Goal: Task Accomplishment & Management: Complete application form

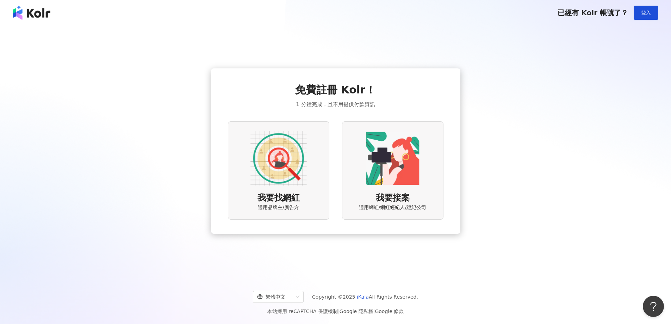
click at [398, 169] on img at bounding box center [392, 158] width 56 height 56
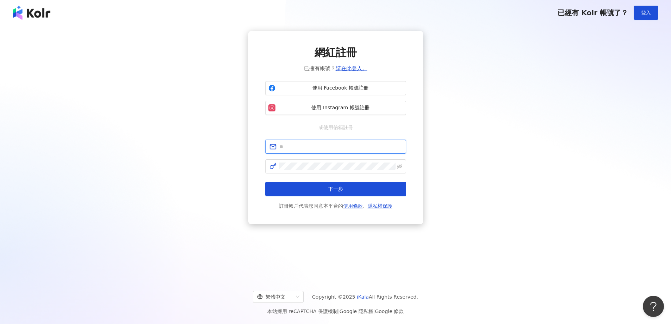
click at [325, 146] on input "text" at bounding box center [340, 147] width 123 height 8
type input "**********"
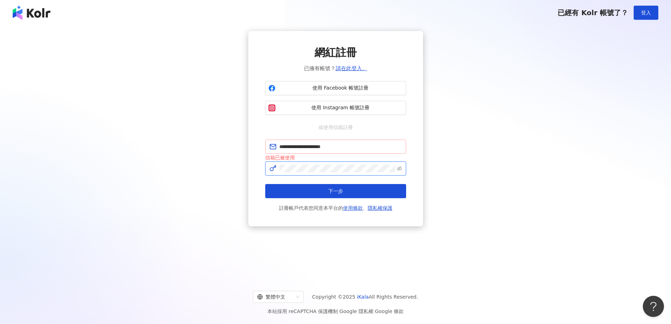
click at [265, 184] on button "下一步" at bounding box center [335, 191] width 141 height 14
click at [356, 68] on link "請在此登入。" at bounding box center [351, 68] width 32 height 6
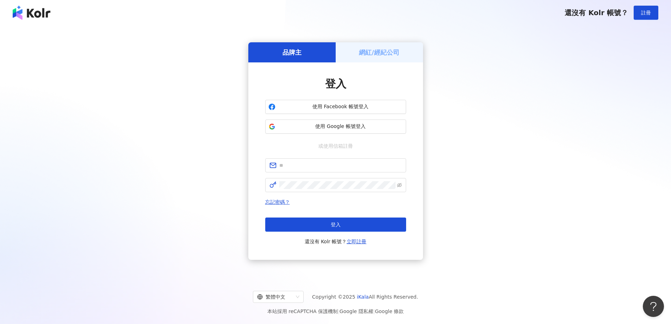
click at [357, 49] on div "網紅/經紀公司" at bounding box center [378, 52] width 87 height 20
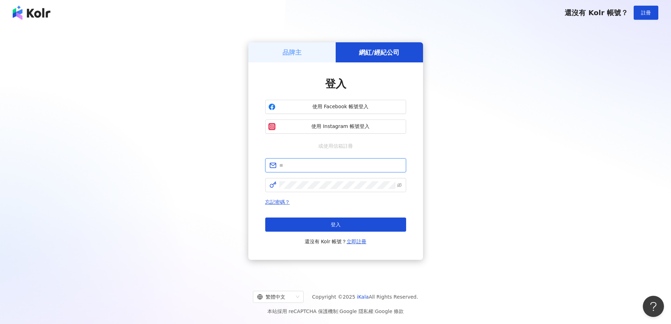
click at [310, 167] on input "text" at bounding box center [340, 165] width 123 height 8
type input "**********"
click at [321, 190] on span at bounding box center [335, 185] width 141 height 14
click button "登入" at bounding box center [335, 224] width 141 height 14
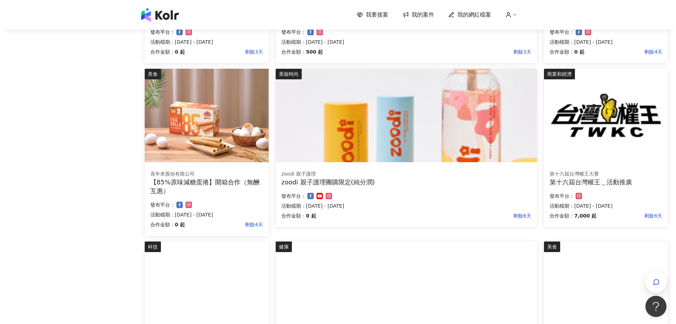
scroll to position [387, 0]
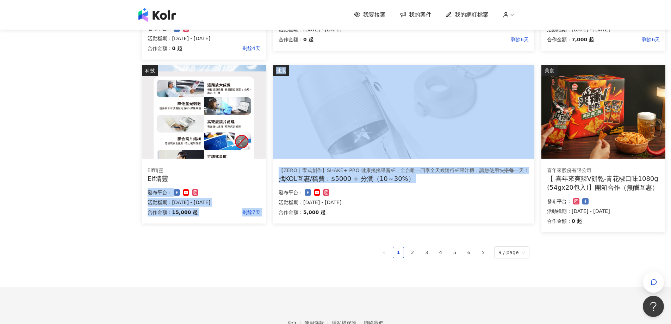
drag, startPoint x: 442, startPoint y: 140, endPoint x: 278, endPoint y: 224, distance: 184.5
click at [376, 158] on img at bounding box center [403, 111] width 261 height 93
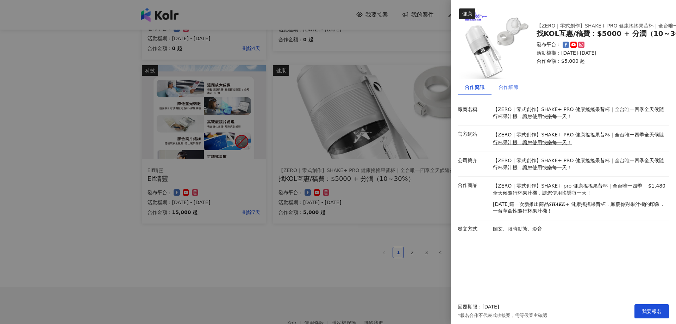
click at [513, 92] on div "合作細節" at bounding box center [508, 87] width 34 height 16
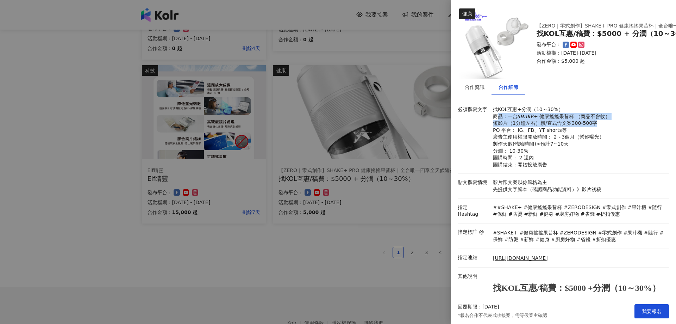
drag, startPoint x: 496, startPoint y: 114, endPoint x: 604, endPoint y: 125, distance: 108.6
click at [604, 125] on p "找KOL互惠+分潤（10～30%） 商品：一台𝑺𝑯𝑨𝑲𝑬+ 健康搖搖果昔杯 （商品不會收） 短影片（1分鐘左右）橫/直式含文案300-500字 PO 平台： …" at bounding box center [579, 137] width 172 height 62
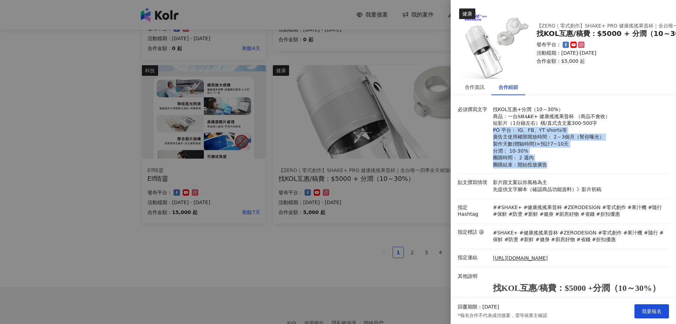
drag, startPoint x: 492, startPoint y: 133, endPoint x: 560, endPoint y: 166, distance: 75.1
click at [560, 166] on p "找KOL互惠+分潤（10～30%） 商品：一台𝑺𝑯𝑨𝑲𝑬+ 健康搖搖果昔杯 （商品不會收） 短影片（1分鐘左右）橫/直式含文案300-500字 PO 平台： …" at bounding box center [579, 137] width 172 height 62
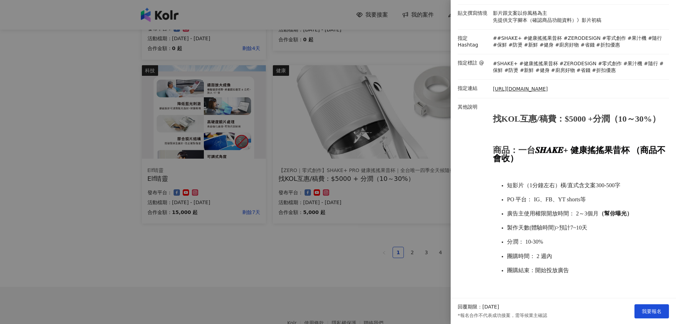
scroll to position [185, 0]
drag, startPoint x: 569, startPoint y: 262, endPoint x: 598, endPoint y: 266, distance: 29.5
click at [598, 266] on li "團購結束：開始投放廣告" at bounding box center [586, 269] width 158 height 7
drag, startPoint x: 508, startPoint y: 180, endPoint x: 615, endPoint y: 187, distance: 106.9
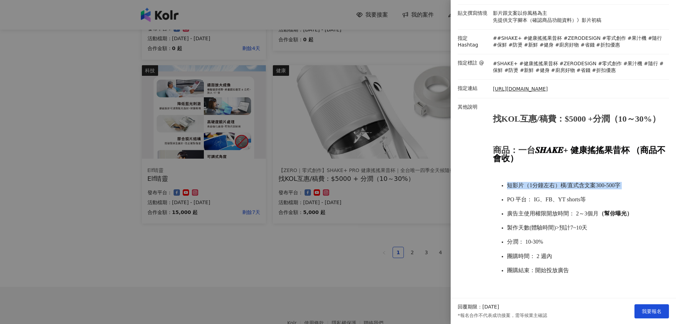
click at [615, 187] on ul "短影片（1分鐘左右）橫/直式含文案300-500字 PO 平台： IG、FB、YT shorts等 廣告主使用權限開放時間： 2～3個月 （幫你曝光） 製作天…" at bounding box center [579, 228] width 172 height 106
click at [615, 188] on ul "短影片（1分鐘左右）橫/直式含文案300-500字 PO 平台： IG、FB、YT shorts等 廣告主使用權限開放時間： 2～3個月 （幫你曝光） 製作天…" at bounding box center [579, 228] width 172 height 106
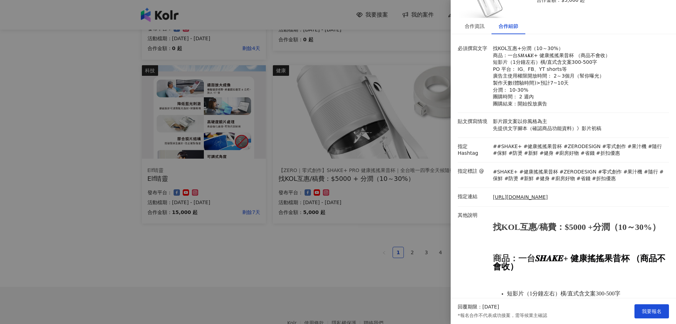
scroll to position [44, 0]
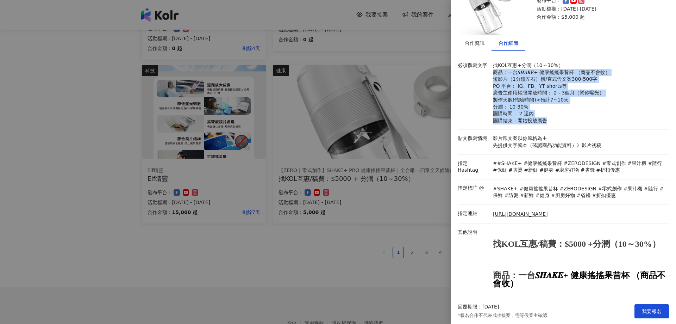
drag, startPoint x: 493, startPoint y: 74, endPoint x: 598, endPoint y: 119, distance: 114.8
click at [598, 119] on p "找KOL互惠+分潤（10～30%） 商品：一台𝑺𝑯𝑨𝑲𝑬+ 健康搖搖果昔杯 （商品不會收） 短影片（1分鐘左右）橫/直式含文案300-500字 PO 平台： …" at bounding box center [579, 93] width 172 height 62
click at [639, 112] on p "找KOL互惠+分潤（10～30%） 商品：一台𝑺𝑯𝑨𝑲𝑬+ 健康搖搖果昔杯 （商品不會收） 短影片（1分鐘左右）橫/直式含文案300-500字 PO 平台： …" at bounding box center [579, 93] width 172 height 62
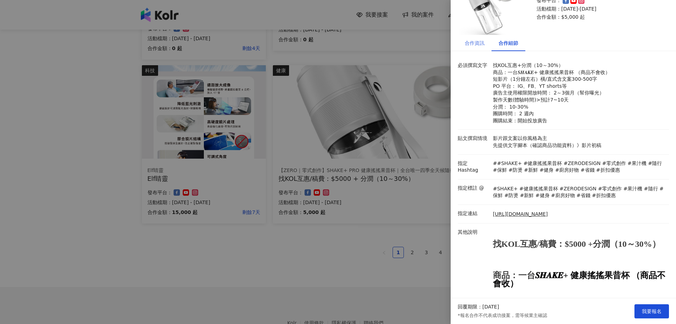
click at [483, 48] on div "合作資訊" at bounding box center [475, 43] width 34 height 16
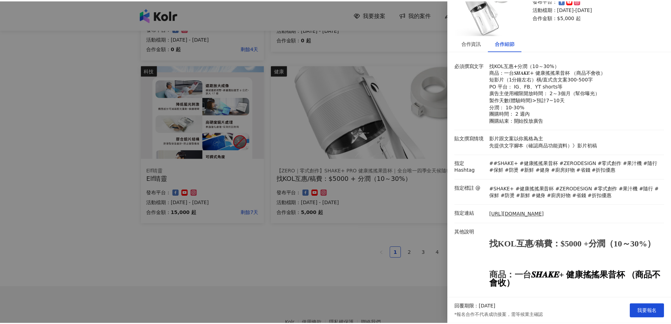
scroll to position [0, 0]
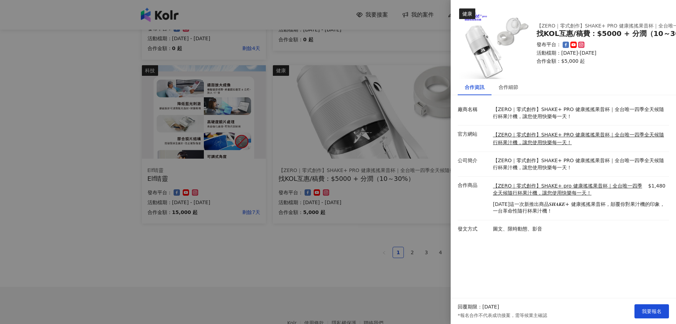
click at [356, 254] on div at bounding box center [338, 162] width 676 height 324
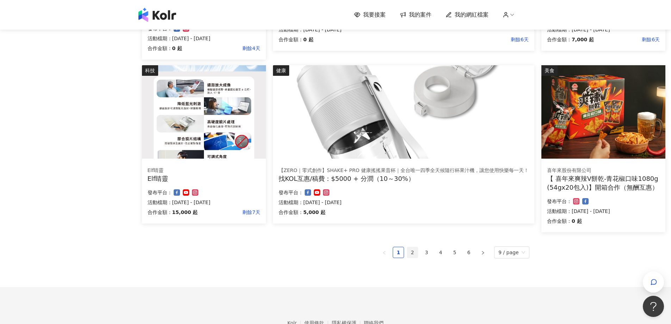
click at [415, 256] on link "2" at bounding box center [412, 252] width 11 height 11
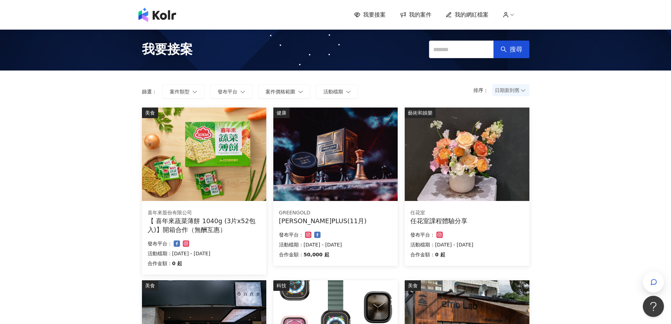
click at [425, 14] on span "我的案件" at bounding box center [420, 15] width 23 height 8
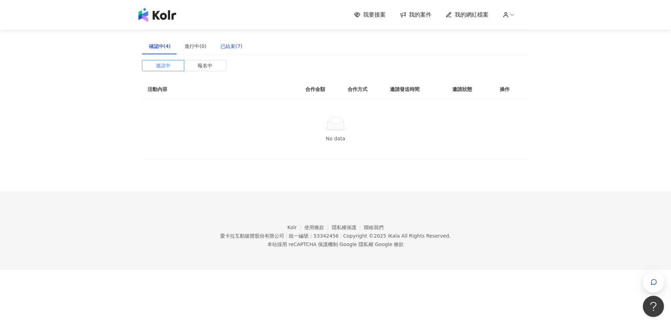
click at [230, 48] on div "已結束(7)" at bounding box center [231, 46] width 22 height 8
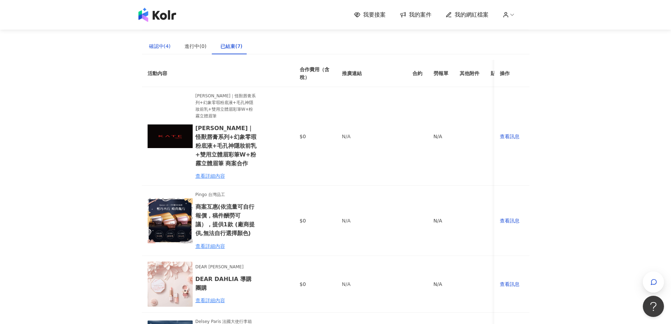
click at [159, 49] on div "確認中(4)" at bounding box center [160, 46] width 22 height 8
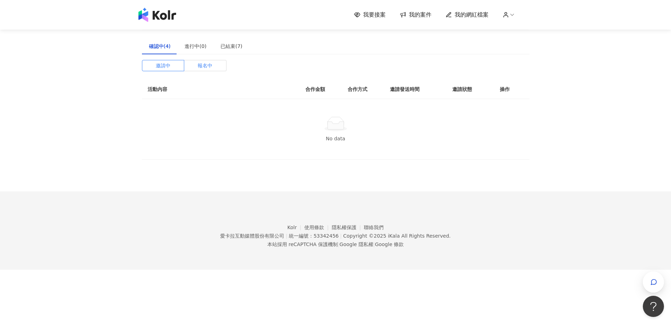
click at [207, 64] on span "報名中" at bounding box center [204, 65] width 15 height 11
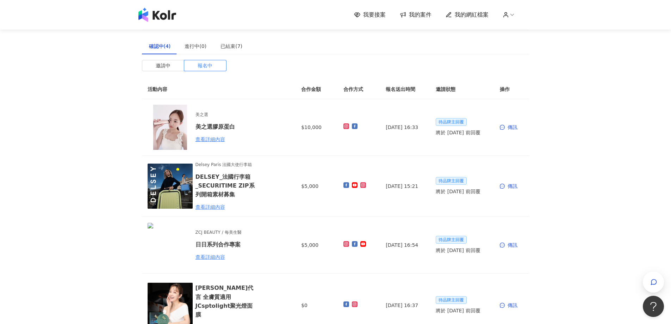
click at [575, 169] on div "我要接案 我的案件 我的網紅檔案 建議執行流程 確認中(4) 進行中(0) 已結束(7) 邀請中 報名中 活動內容 合作金額 合作方式 報名送出時間 邀請狀態…" at bounding box center [335, 234] width 671 height 469
click at [161, 10] on img at bounding box center [157, 15] width 38 height 14
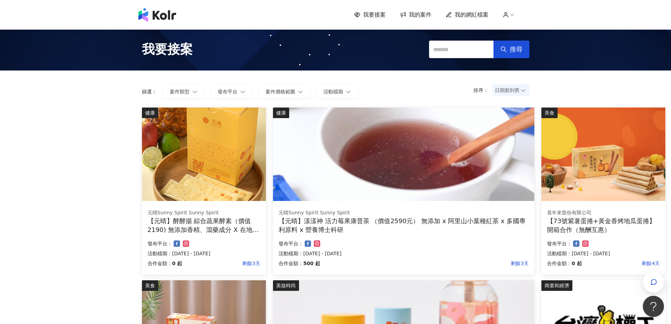
click at [384, 165] on img at bounding box center [403, 153] width 261 height 93
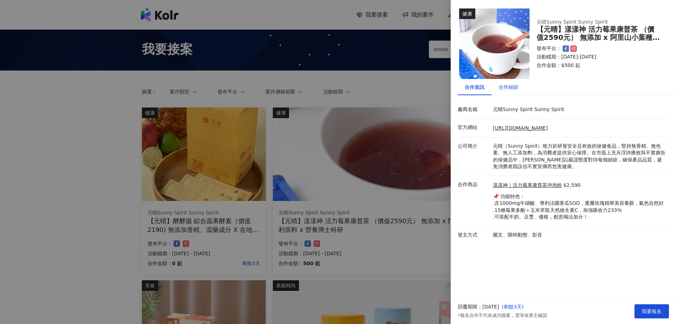
click at [514, 86] on div "合作細節" at bounding box center [508, 87] width 20 height 8
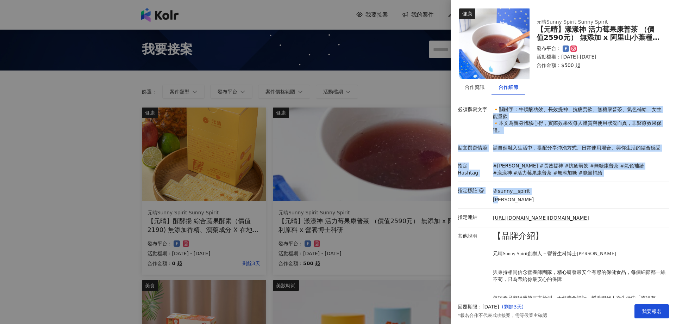
drag, startPoint x: 504, startPoint y: 108, endPoint x: 629, endPoint y: 203, distance: 157.8
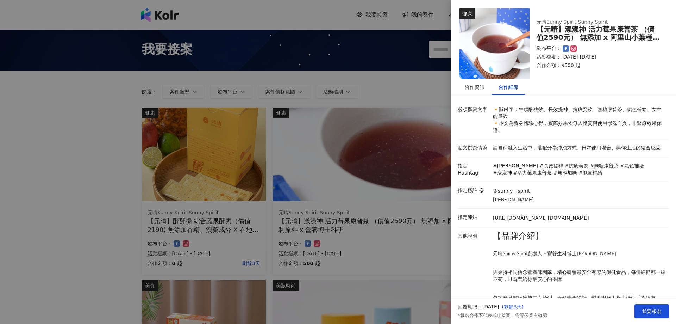
click at [629, 203] on li "指定標註 @ ＠sunny__spirit 元晴" at bounding box center [563, 195] width 211 height 27
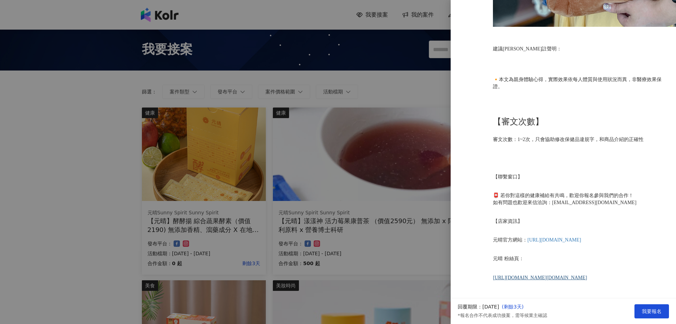
scroll to position [5604, 0]
click at [656, 309] on span "我要報名" at bounding box center [652, 311] width 20 height 6
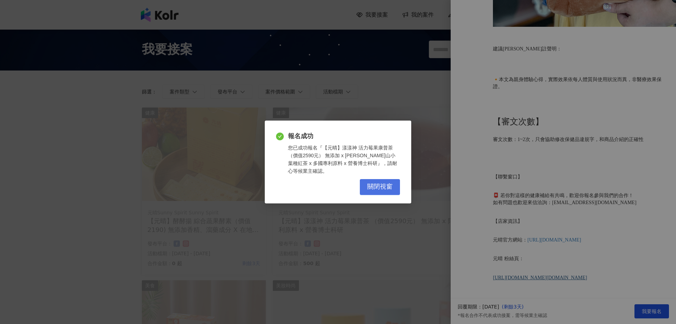
click at [379, 188] on button "關閉視窗" at bounding box center [380, 187] width 40 height 16
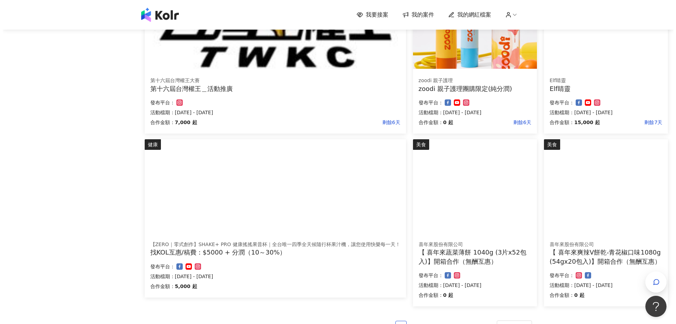
scroll to position [208, 0]
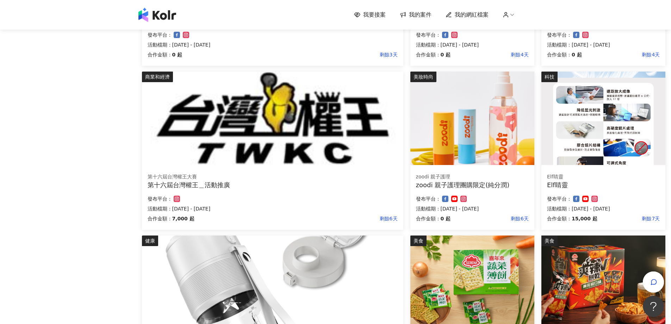
click at [602, 85] on img at bounding box center [603, 117] width 124 height 93
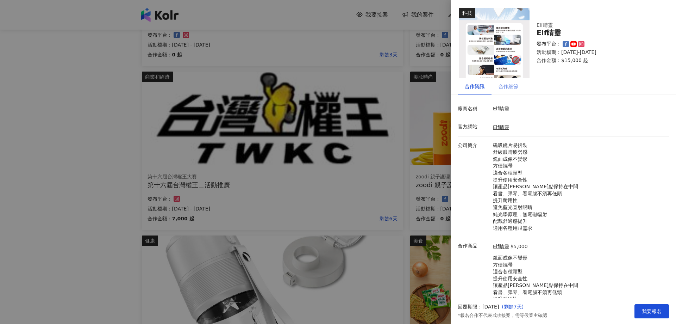
scroll to position [0, 0]
click at [514, 88] on div "合作細節" at bounding box center [508, 87] width 20 height 8
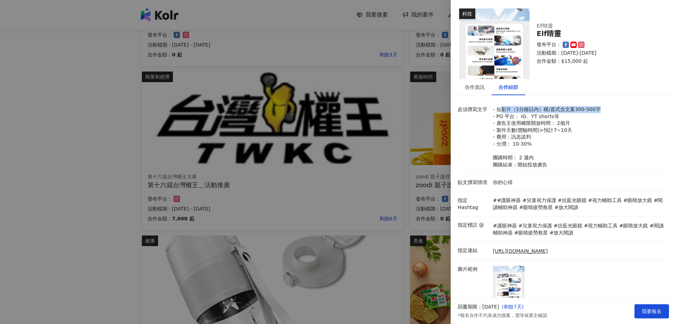
drag, startPoint x: 498, startPoint y: 110, endPoint x: 592, endPoint y: 114, distance: 93.4
click at [594, 113] on p "- 短影片（1分鐘以內）橫/直式含文案300-500字 - PO 平台： IG、YT shorts等 - 廣告主使用權限開放時間： 2個月 - 製作天數(體驗…" at bounding box center [579, 137] width 172 height 62
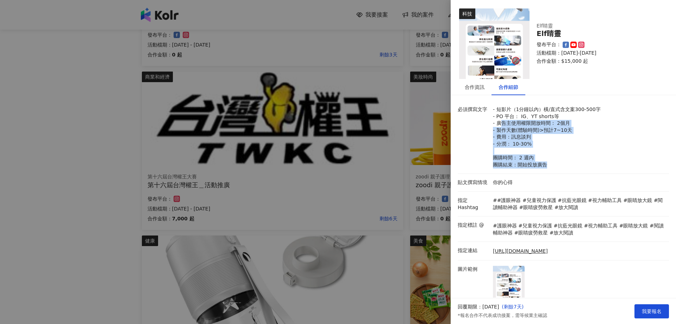
drag, startPoint x: 500, startPoint y: 126, endPoint x: 565, endPoint y: 166, distance: 76.5
click at [564, 166] on p "- 短影片（1分鐘以內）橫/直式含文案300-500字 - PO 平台： IG、YT shorts等 - 廣告主使用權限開放時間： 2個月 - 製作天數(體驗…" at bounding box center [579, 137] width 172 height 62
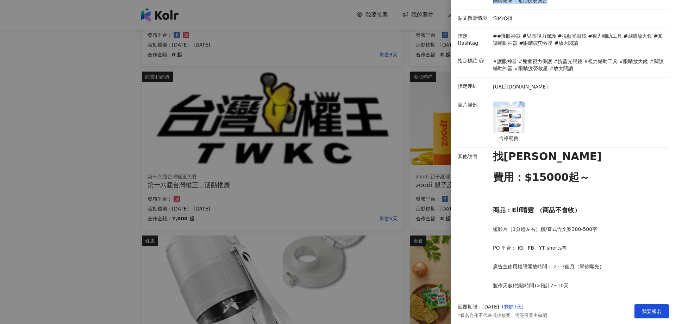
scroll to position [253, 0]
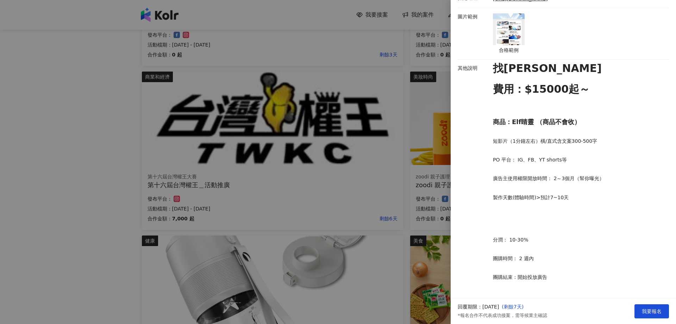
click at [0, 187] on div at bounding box center [338, 162] width 676 height 324
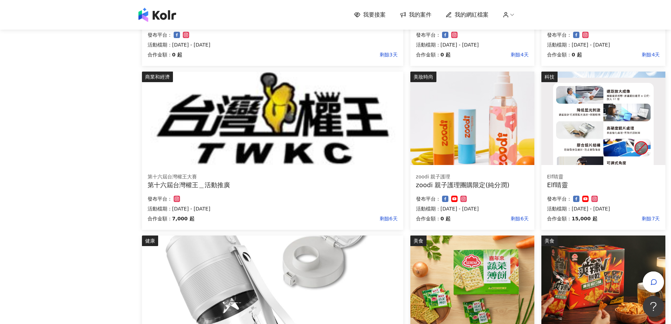
scroll to position [420, 0]
